Goal: Task Accomplishment & Management: Complete application form

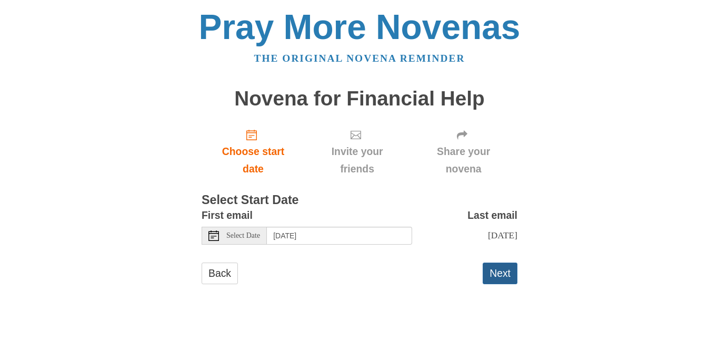
click at [504, 284] on button "Next" at bounding box center [500, 273] width 35 height 22
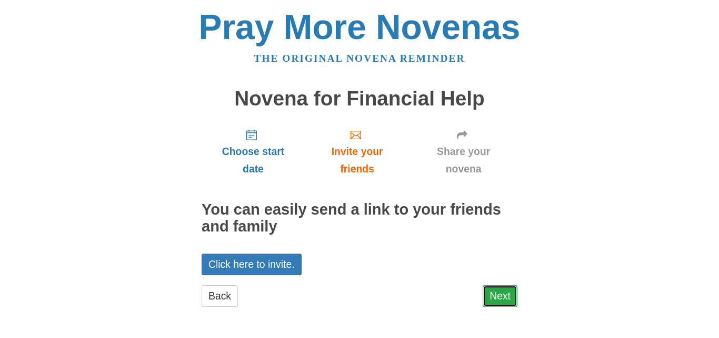
click at [506, 294] on link "Next" at bounding box center [500, 296] width 35 height 22
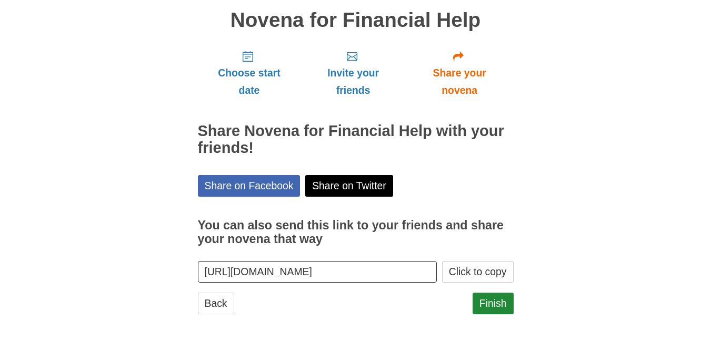
scroll to position [85, 0]
